Goal: Find specific page/section: Find specific page/section

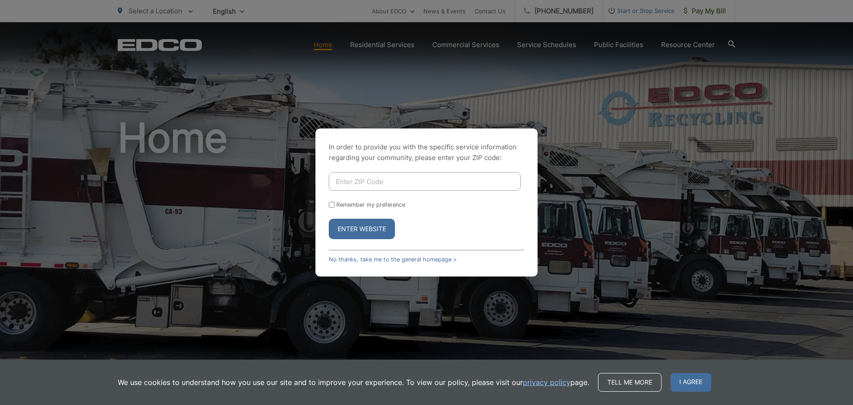
click at [416, 185] on input "Enter ZIP Code" at bounding box center [425, 181] width 192 height 19
type input "92173"
click at [373, 229] on button "Enter Website" at bounding box center [362, 229] width 66 height 20
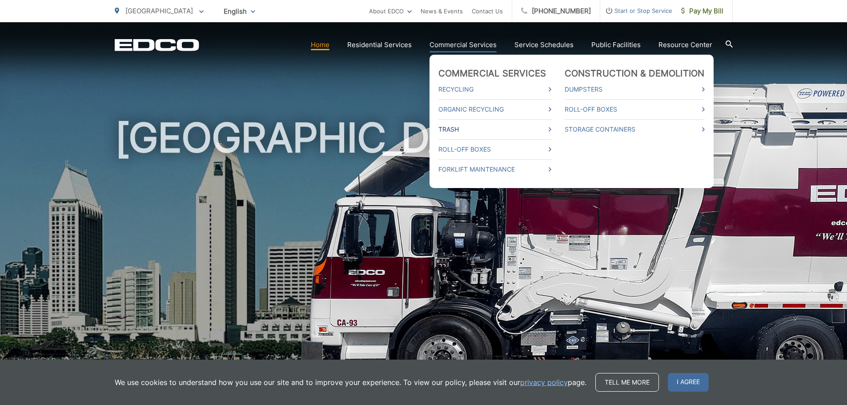
click at [489, 128] on link "Trash" at bounding box center [494, 129] width 113 height 11
